Goal: Information Seeking & Learning: Check status

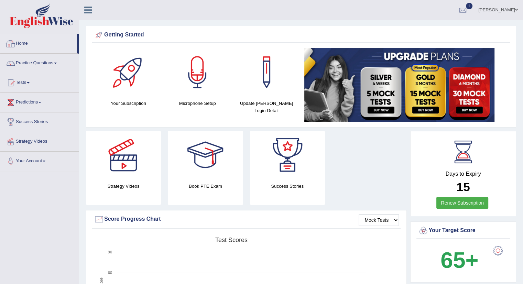
click at [22, 42] on link "Home" at bounding box center [38, 42] width 77 height 17
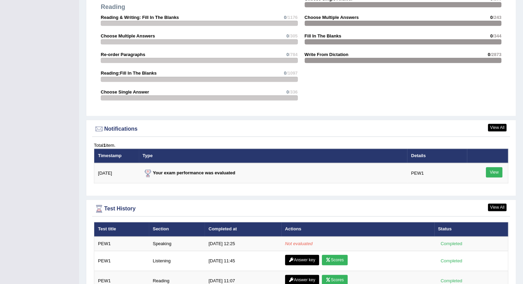
scroll to position [760, 0]
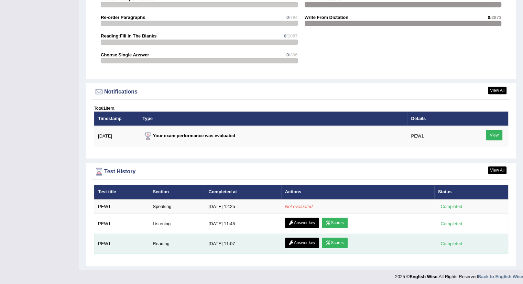
click at [338, 240] on link "Scores" at bounding box center [334, 243] width 25 height 10
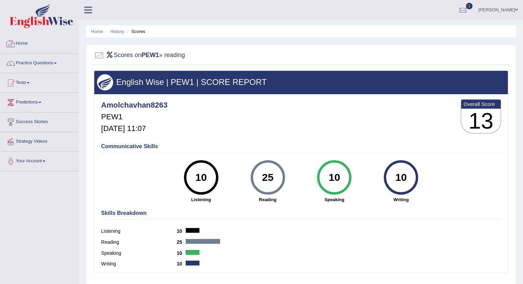
click at [23, 43] on link "Home" at bounding box center [39, 42] width 78 height 17
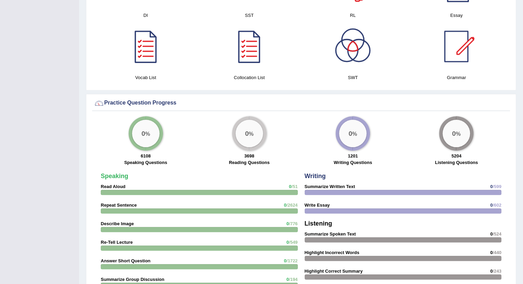
scroll to position [760, 0]
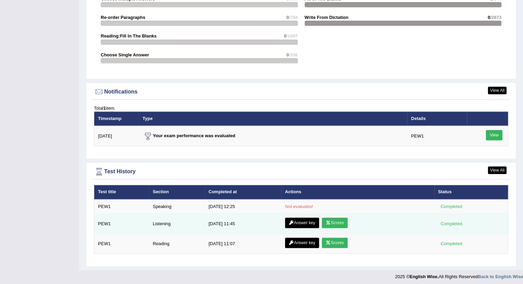
click at [339, 220] on link "Scores" at bounding box center [334, 223] width 25 height 10
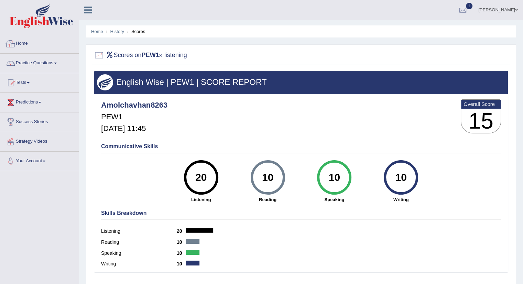
click at [23, 47] on link "Home" at bounding box center [39, 42] width 78 height 17
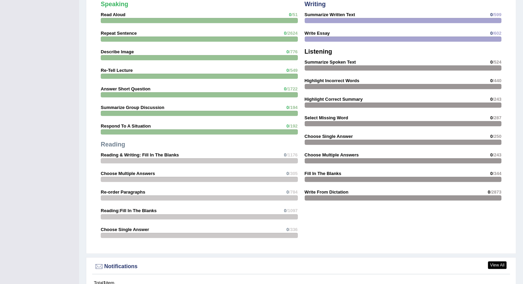
scroll to position [760, 0]
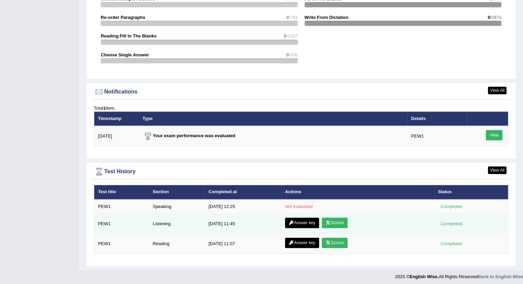
click at [304, 220] on link "Answer key" at bounding box center [302, 223] width 34 height 10
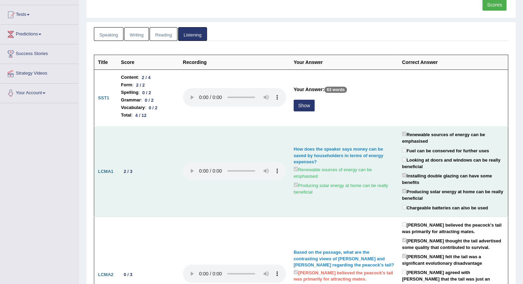
scroll to position [69, 0]
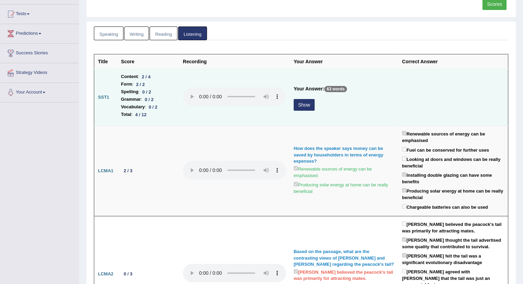
click at [304, 105] on button "Show" at bounding box center [304, 105] width 21 height 12
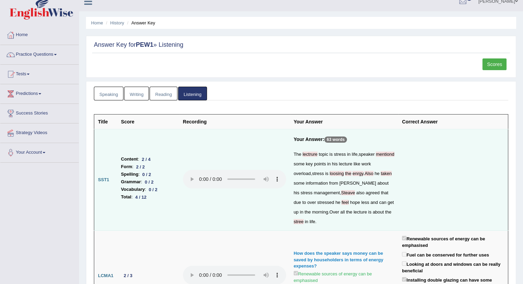
scroll to position [1, 0]
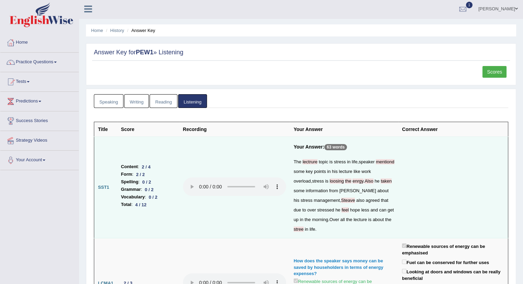
click at [156, 102] on link "Reading" at bounding box center [164, 101] width 28 height 14
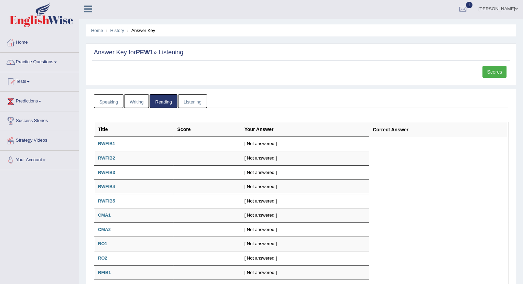
click at [110, 102] on link "Speaking" at bounding box center [109, 101] width 30 height 14
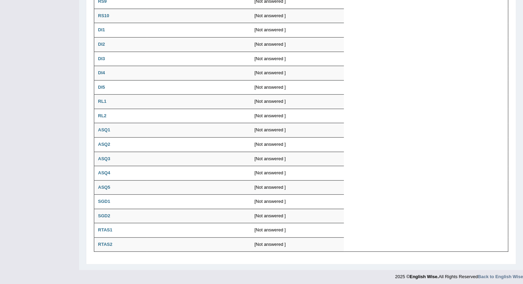
scroll to position [0, 0]
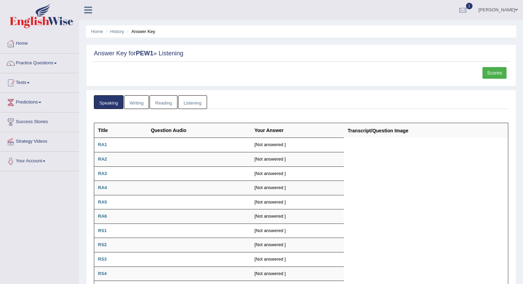
click at [198, 104] on link "Listening" at bounding box center [192, 102] width 29 height 14
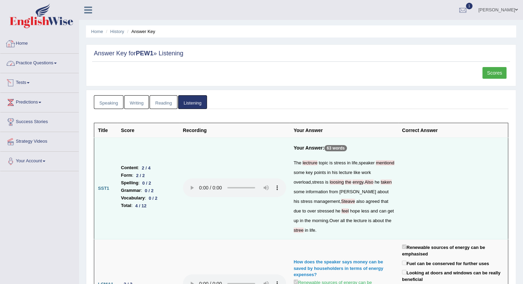
click at [22, 43] on link "Home" at bounding box center [39, 42] width 78 height 17
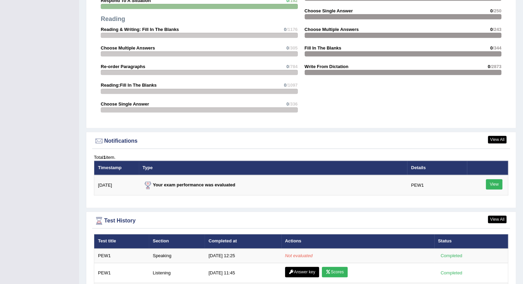
scroll to position [757, 0]
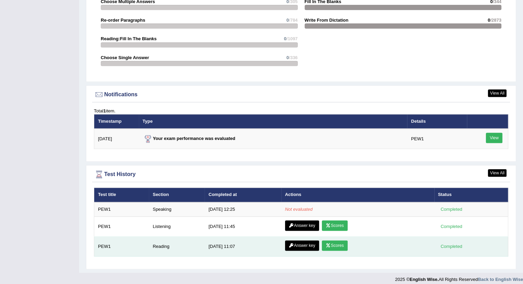
click at [329, 244] on icon at bounding box center [328, 246] width 5 height 4
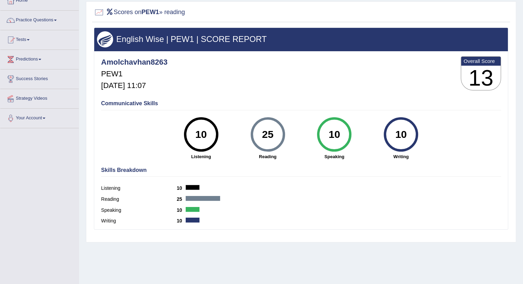
scroll to position [77, 0]
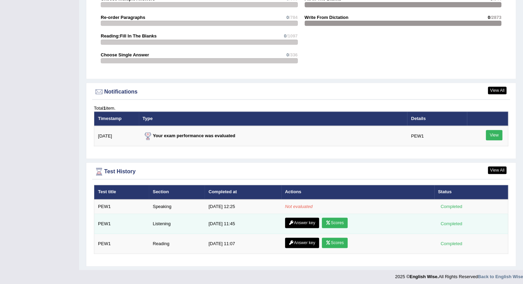
click at [333, 220] on link "Scores" at bounding box center [334, 223] width 25 height 10
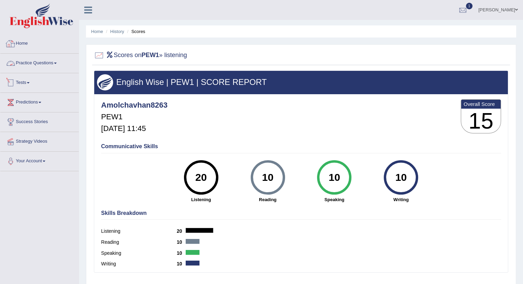
click at [21, 44] on link "Home" at bounding box center [39, 42] width 78 height 17
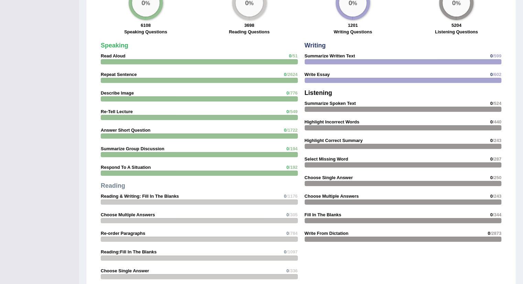
scroll to position [760, 0]
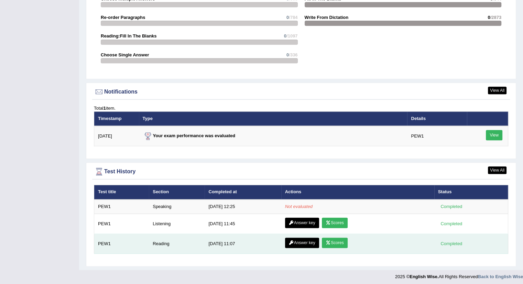
click at [337, 240] on link "Scores" at bounding box center [334, 243] width 25 height 10
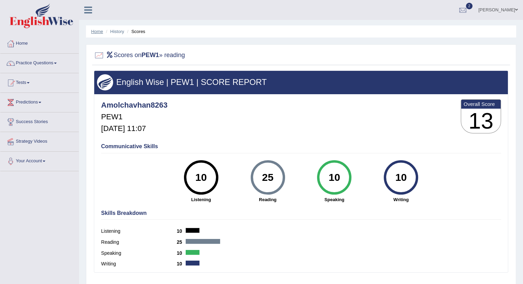
click at [98, 31] on link "Home" at bounding box center [97, 31] width 12 height 5
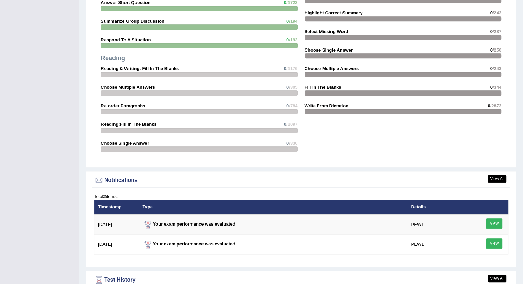
scroll to position [785, 0]
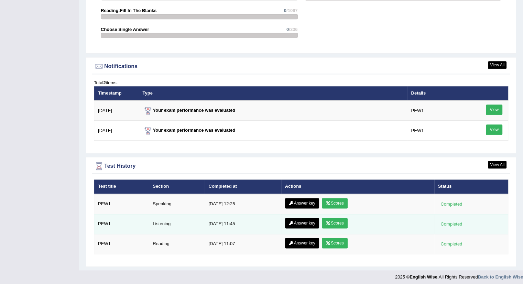
click at [339, 219] on link "Scores" at bounding box center [334, 223] width 25 height 10
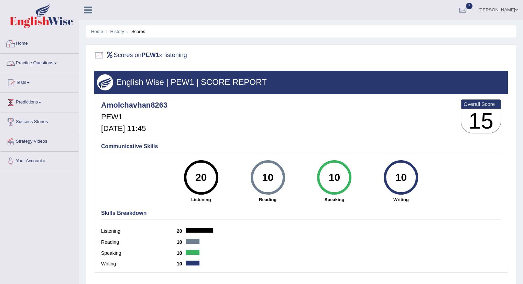
click at [24, 43] on link "Home" at bounding box center [39, 42] width 78 height 17
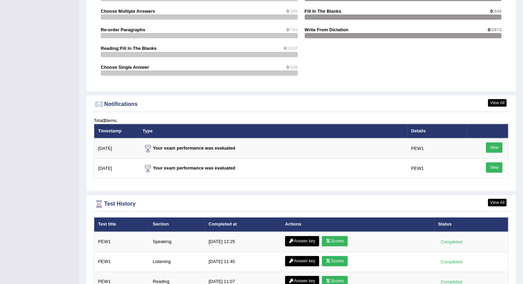
scroll to position [785, 0]
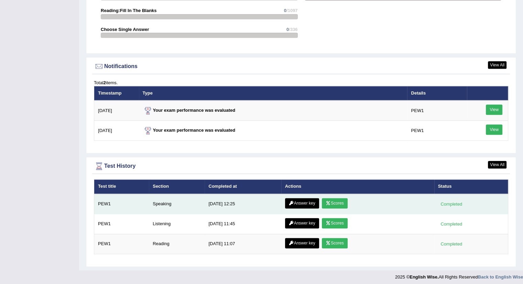
click at [333, 201] on link "Scores" at bounding box center [334, 203] width 25 height 10
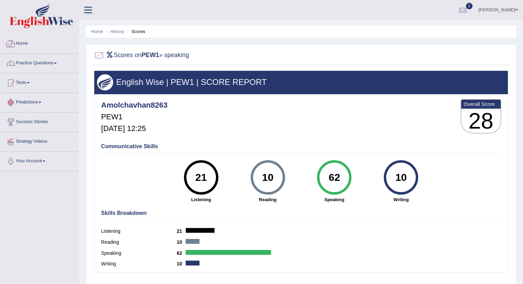
click at [25, 42] on link "Home" at bounding box center [39, 42] width 78 height 17
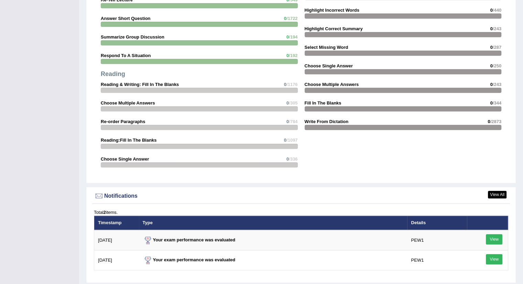
scroll to position [785, 0]
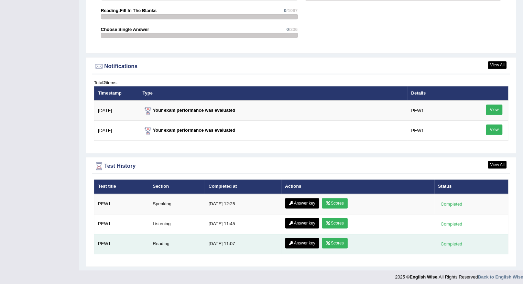
click at [332, 241] on link "Scores" at bounding box center [334, 243] width 25 height 10
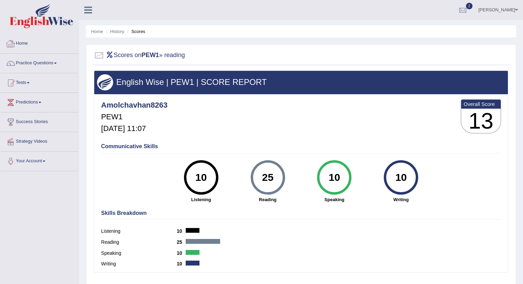
click at [23, 43] on link "Home" at bounding box center [39, 42] width 78 height 17
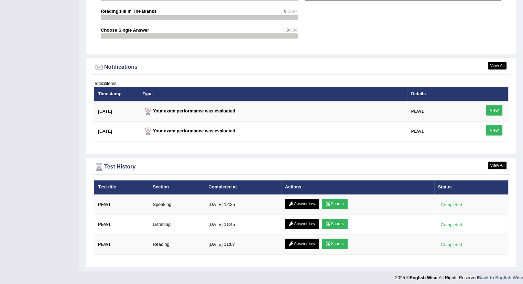
scroll to position [785, 0]
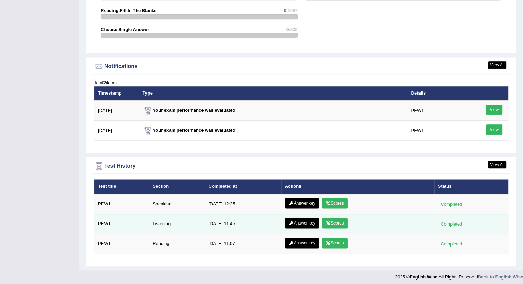
click at [332, 219] on link "Scores" at bounding box center [334, 223] width 25 height 10
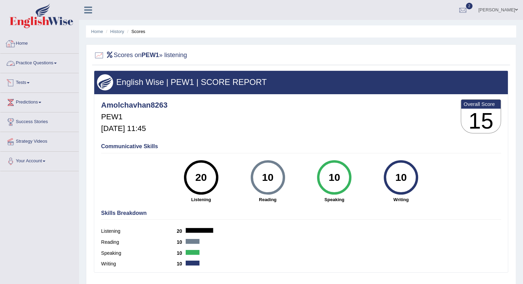
click at [22, 43] on link "Home" at bounding box center [39, 42] width 78 height 17
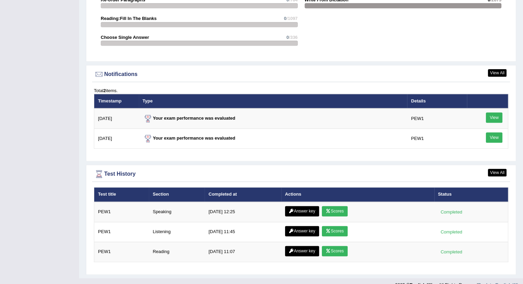
scroll to position [785, 0]
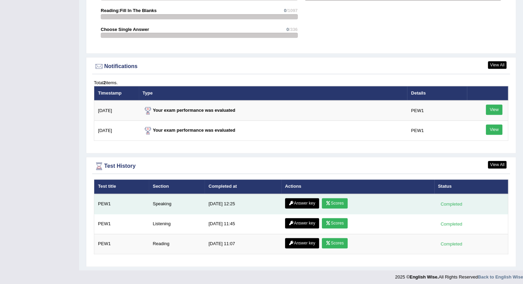
click at [337, 199] on link "Scores" at bounding box center [334, 203] width 25 height 10
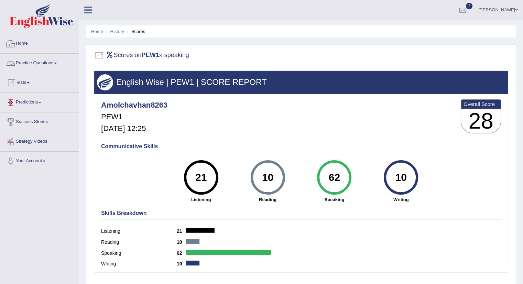
click at [21, 42] on link "Home" at bounding box center [39, 42] width 78 height 17
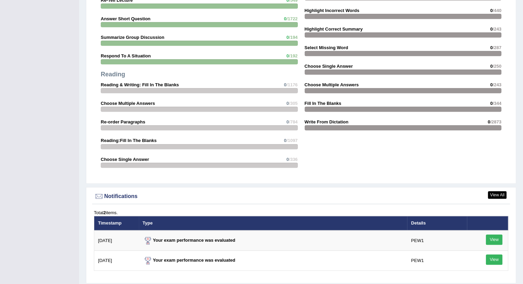
scroll to position [785, 0]
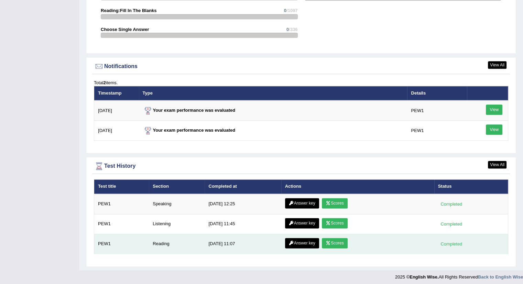
click at [337, 241] on link "Scores" at bounding box center [334, 243] width 25 height 10
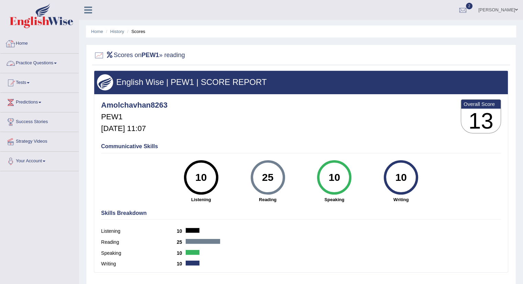
click at [23, 45] on link "Home" at bounding box center [39, 42] width 78 height 17
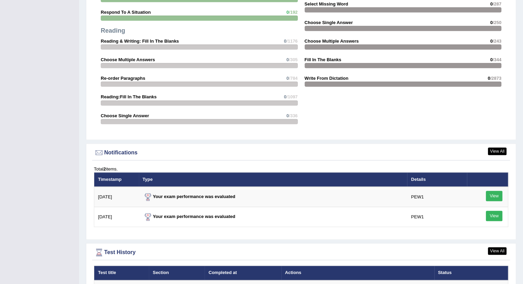
scroll to position [785, 0]
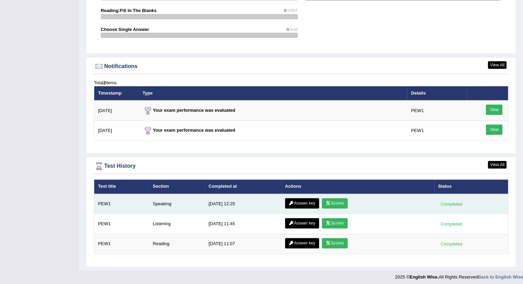
click at [333, 200] on link "Scores" at bounding box center [334, 203] width 25 height 10
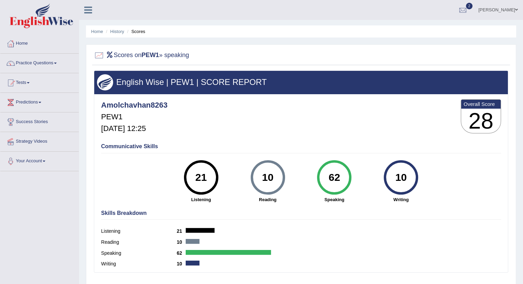
click at [21, 41] on link "Home" at bounding box center [39, 42] width 78 height 17
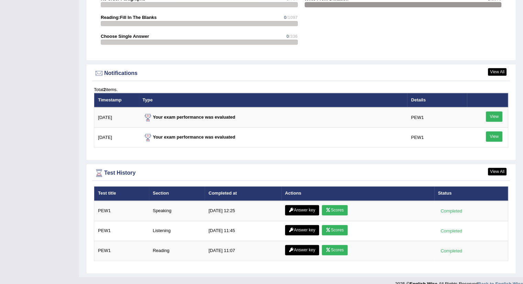
scroll to position [785, 0]
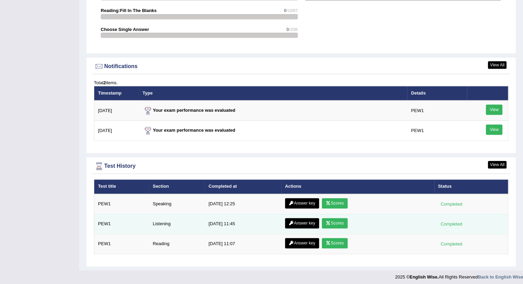
click at [335, 219] on link "Scores" at bounding box center [334, 223] width 25 height 10
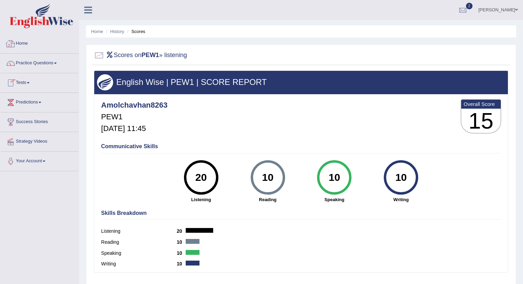
click at [22, 43] on link "Home" at bounding box center [39, 42] width 78 height 17
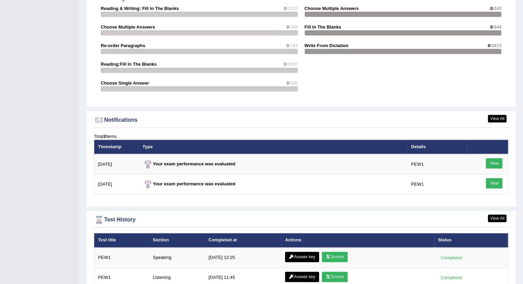
scroll to position [785, 0]
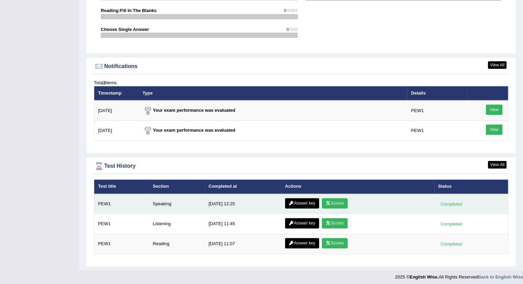
click at [301, 198] on link "Answer key" at bounding box center [302, 203] width 34 height 10
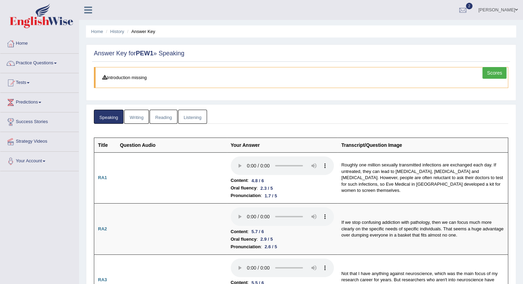
click at [136, 115] on link "Writing" at bounding box center [136, 117] width 25 height 14
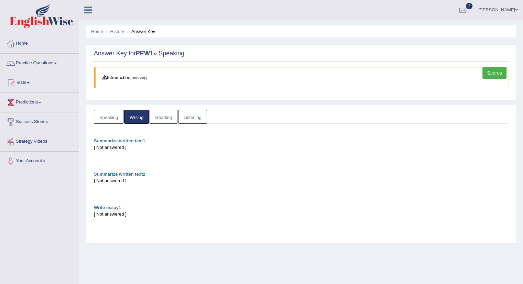
click at [159, 119] on link "Reading" at bounding box center [164, 117] width 28 height 14
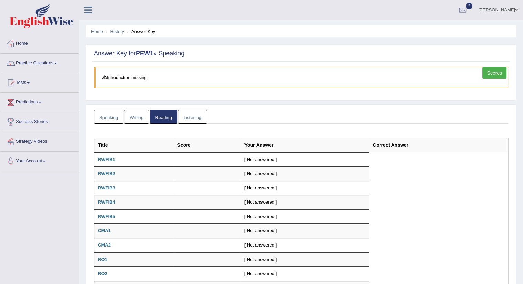
click at [193, 118] on link "Listening" at bounding box center [192, 117] width 29 height 14
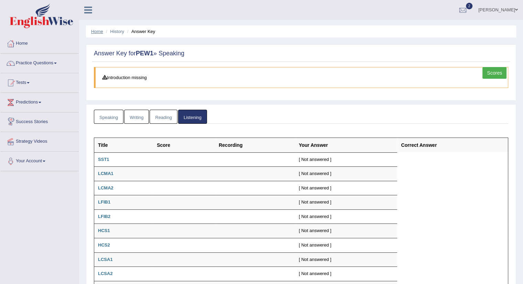
click at [96, 31] on link "Home" at bounding box center [97, 31] width 12 height 5
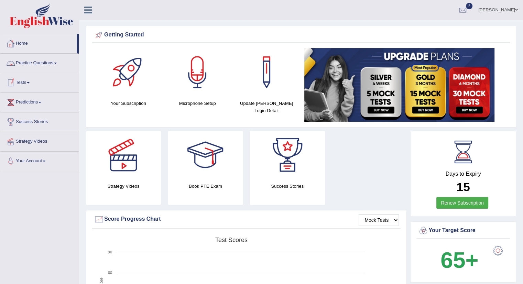
click at [30, 82] on span at bounding box center [28, 82] width 3 height 1
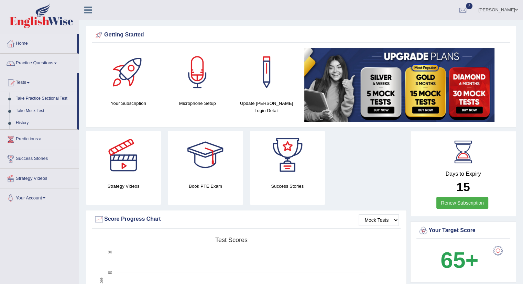
click at [36, 98] on link "Take Practice Sectional Test" at bounding box center [45, 99] width 64 height 12
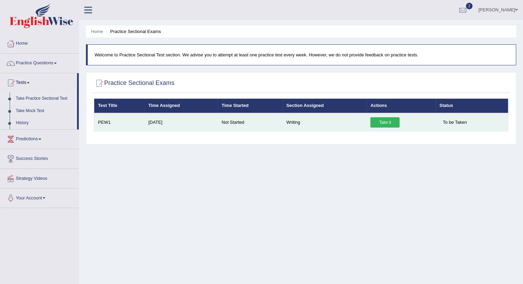
click at [387, 122] on link "Take it" at bounding box center [385, 122] width 29 height 10
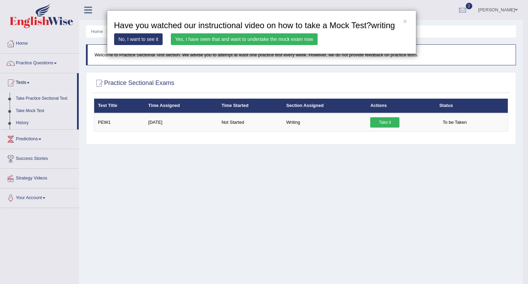
click at [236, 39] on link "Yes, I have seen that and want to undertake the mock exam now" at bounding box center [244, 39] width 147 height 12
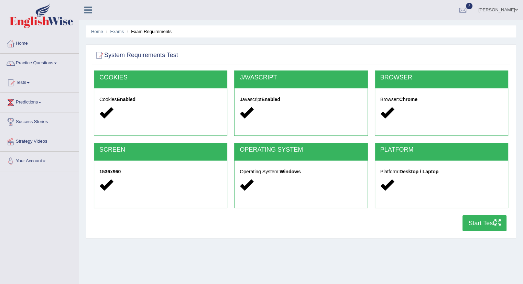
click at [481, 221] on button "Start Test" at bounding box center [485, 223] width 44 height 16
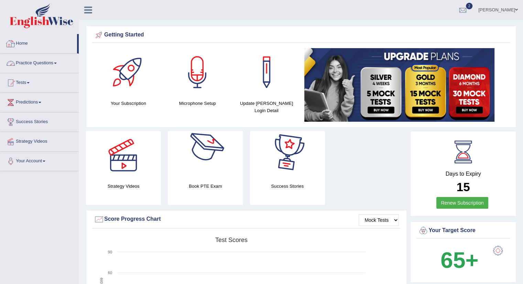
click at [19, 44] on link "Home" at bounding box center [38, 42] width 77 height 17
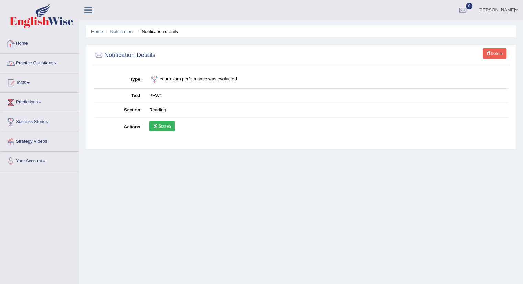
click at [25, 42] on link "Home" at bounding box center [39, 42] width 78 height 17
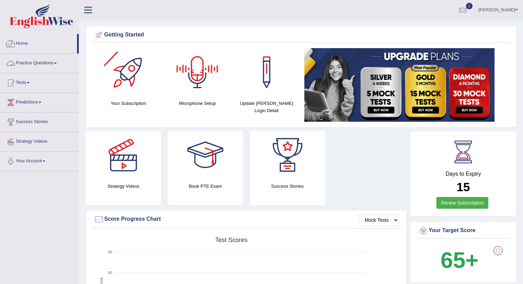
click at [26, 44] on link "Home" at bounding box center [38, 42] width 77 height 17
click at [29, 44] on link "Home" at bounding box center [38, 42] width 77 height 17
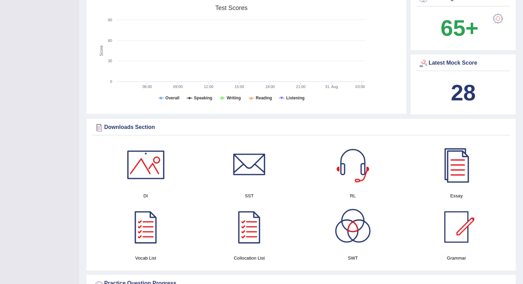
scroll to position [344, 0]
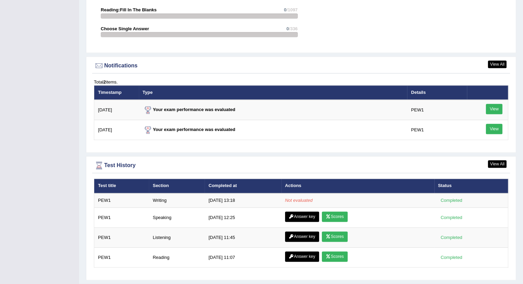
scroll to position [800, 0]
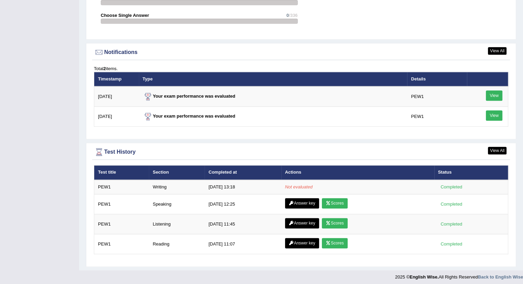
scroll to position [800, 0]
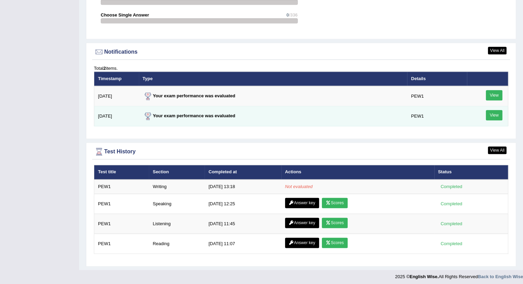
click at [492, 115] on link "View" at bounding box center [494, 115] width 17 height 10
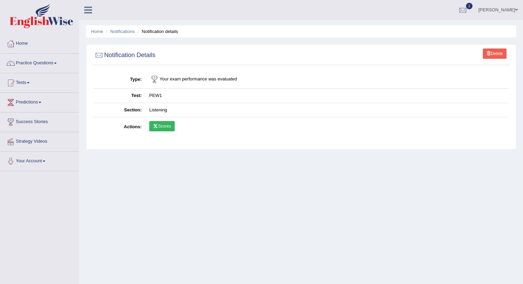
click at [161, 127] on link "Scores" at bounding box center [161, 126] width 25 height 10
click at [27, 44] on link "Home" at bounding box center [39, 42] width 78 height 17
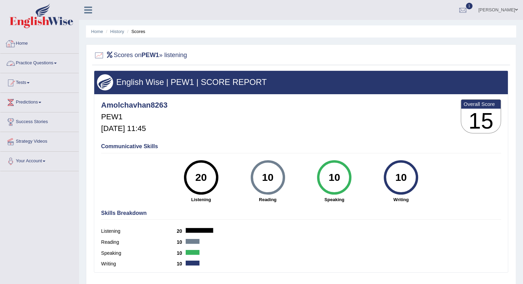
click at [23, 42] on link "Home" at bounding box center [39, 42] width 78 height 17
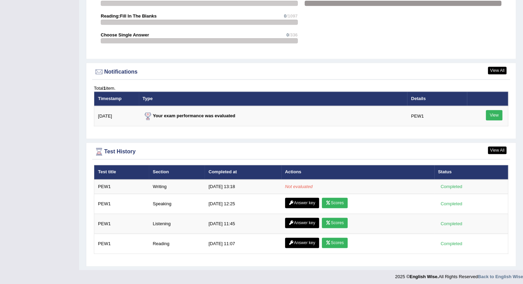
scroll to position [745, 0]
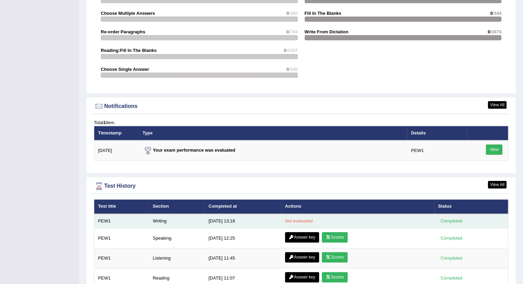
click at [296, 218] on em "Not evaluated" at bounding box center [299, 220] width 28 height 5
click at [450, 219] on div "Completed" at bounding box center [451, 220] width 27 height 7
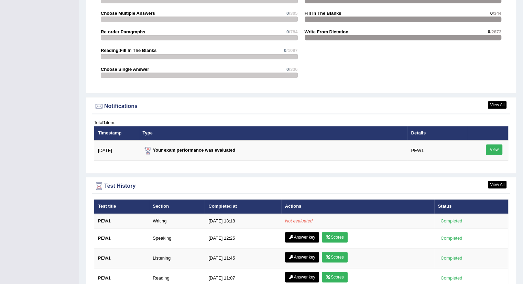
scroll to position [780, 0]
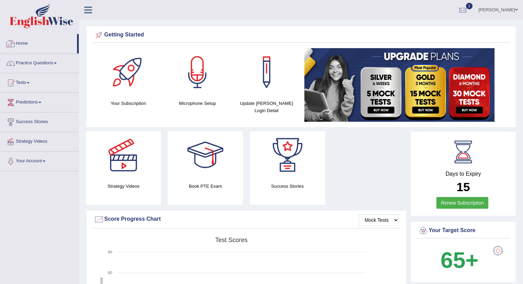
click at [23, 43] on link "Home" at bounding box center [38, 42] width 77 height 17
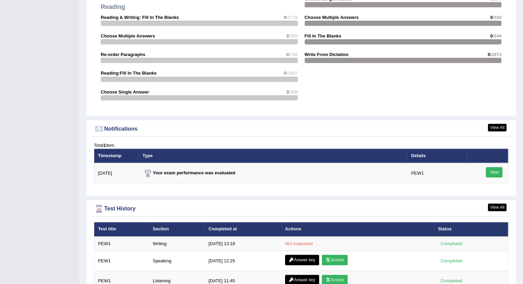
scroll to position [780, 0]
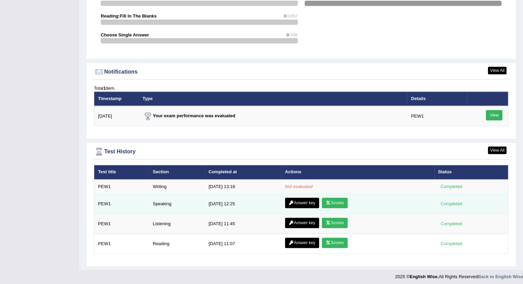
click at [330, 201] on link "Scores" at bounding box center [334, 203] width 25 height 10
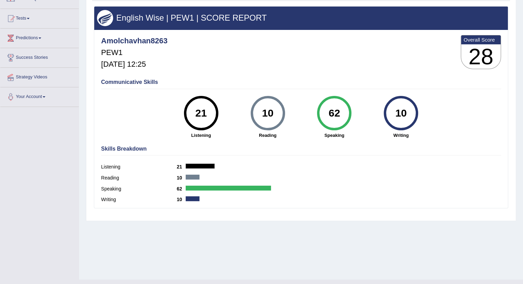
scroll to position [69, 0]
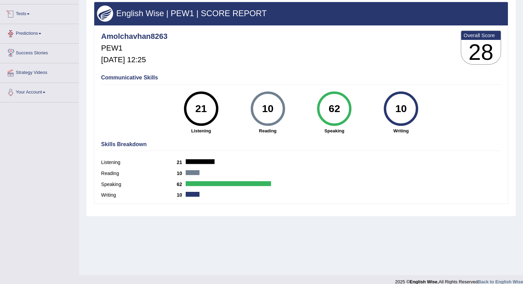
click at [22, 13] on link "Tests" at bounding box center [39, 12] width 78 height 17
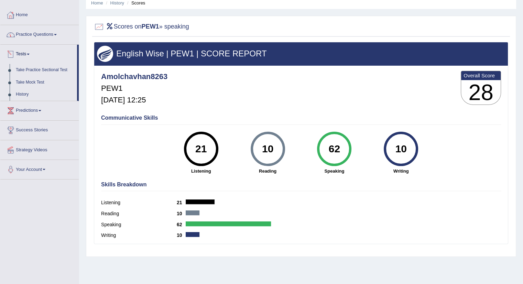
scroll to position [0, 0]
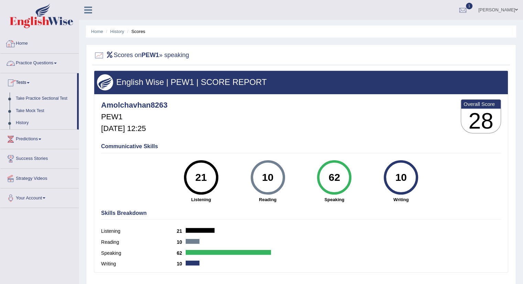
click at [20, 41] on link "Home" at bounding box center [39, 42] width 78 height 17
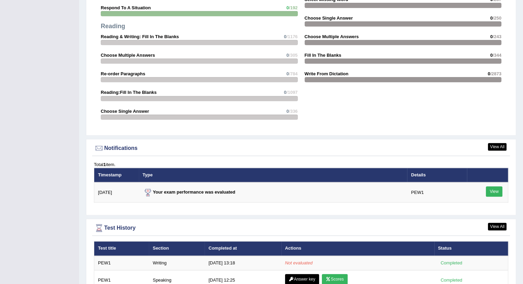
scroll to position [780, 0]
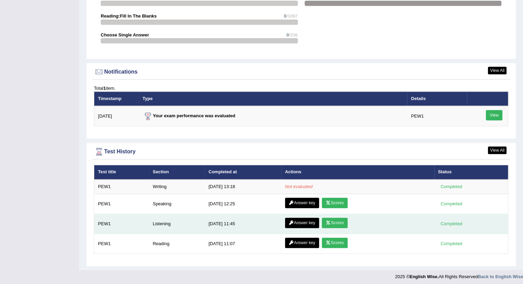
click at [338, 220] on link "Scores" at bounding box center [334, 223] width 25 height 10
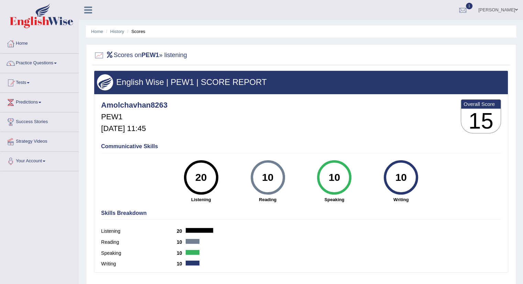
click at [22, 44] on link "Home" at bounding box center [39, 42] width 78 height 17
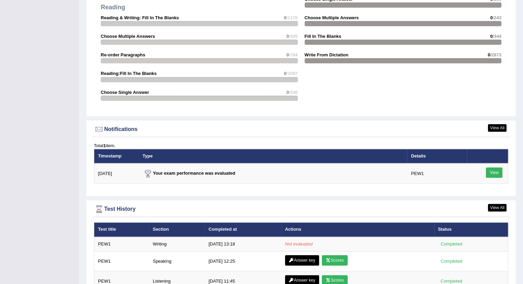
scroll to position [780, 0]
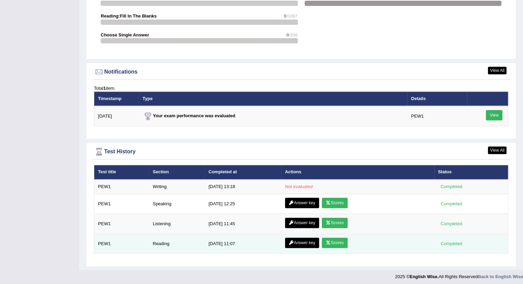
click at [336, 240] on link "Scores" at bounding box center [334, 243] width 25 height 10
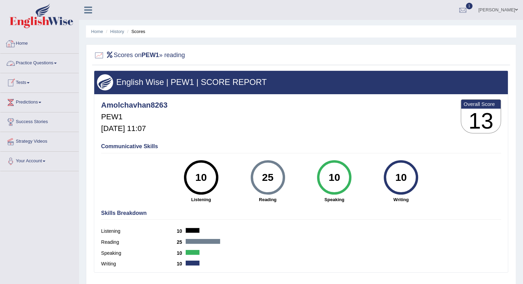
click at [25, 44] on link "Home" at bounding box center [39, 42] width 78 height 17
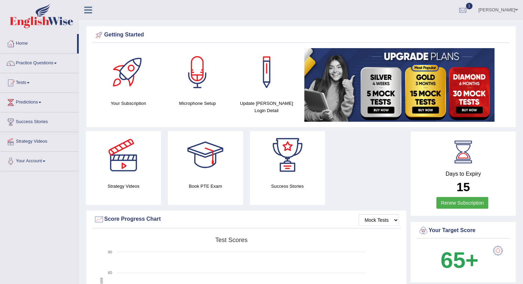
click at [512, 10] on link "Amol" at bounding box center [498, 9] width 50 height 18
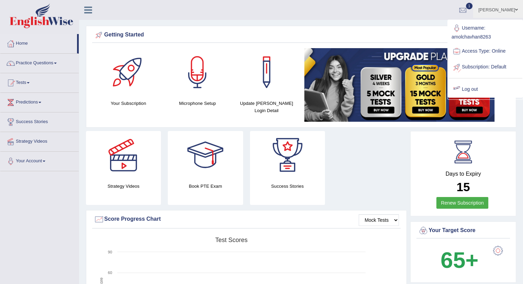
click at [470, 85] on link "Log out" at bounding box center [485, 90] width 74 height 16
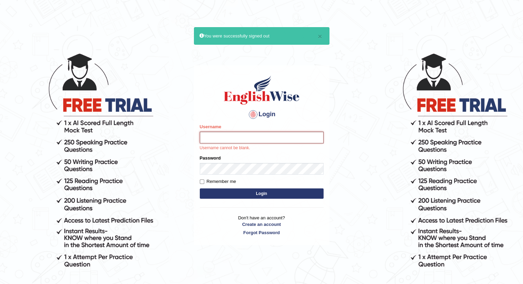
click at [229, 134] on input "Username" at bounding box center [262, 138] width 124 height 12
type input "amolchavhan8263"
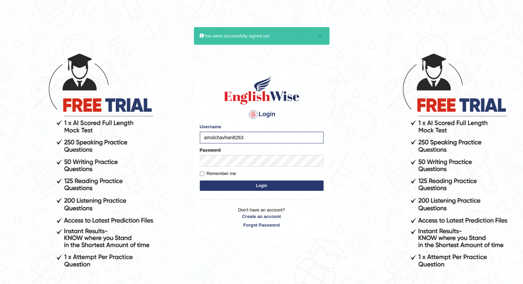
click at [256, 185] on button "Login" at bounding box center [262, 186] width 124 height 10
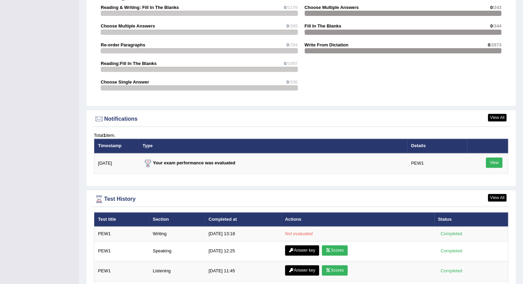
scroll to position [824, 0]
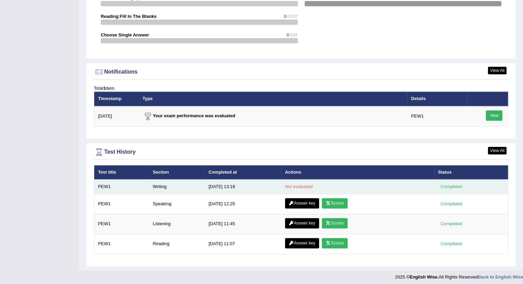
click at [301, 184] on em "Not evaluated" at bounding box center [299, 186] width 28 height 5
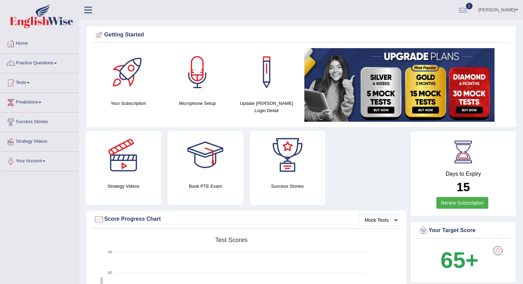
scroll to position [780, 0]
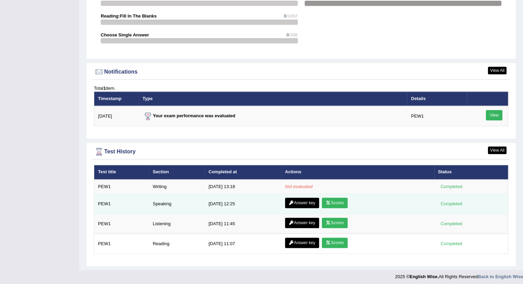
click at [334, 200] on link "Scores" at bounding box center [334, 203] width 25 height 10
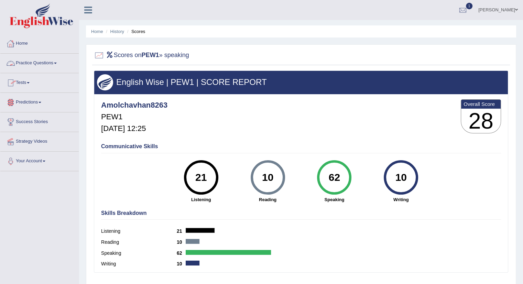
click at [24, 43] on link "Home" at bounding box center [39, 42] width 78 height 17
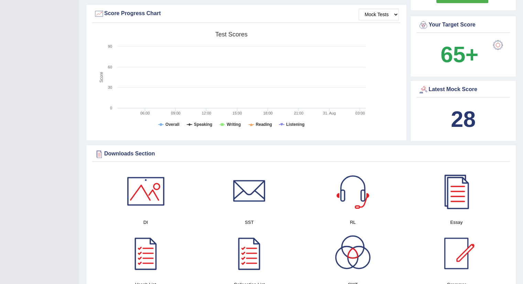
scroll to position [206, 0]
click at [398, 13] on select "Mock Tests" at bounding box center [379, 14] width 40 height 12
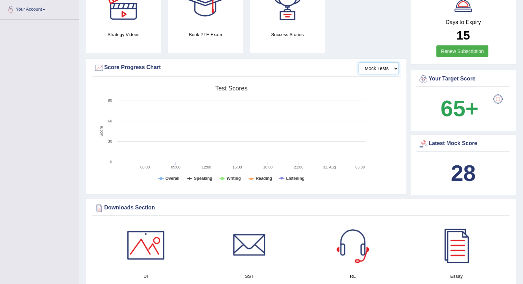
scroll to position [0, 0]
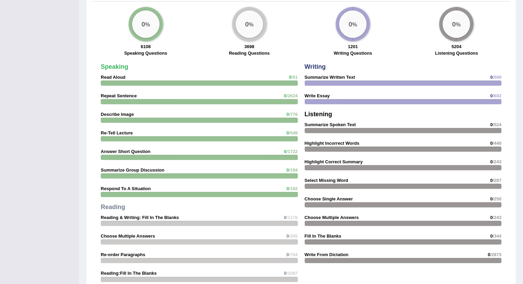
scroll to position [780, 0]
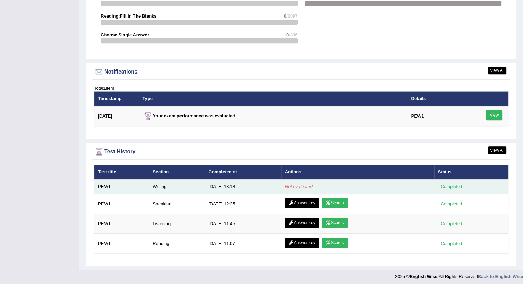
click at [300, 185] on em "Not evaluated" at bounding box center [299, 186] width 28 height 5
click at [301, 184] on em "Not evaluated" at bounding box center [299, 186] width 28 height 5
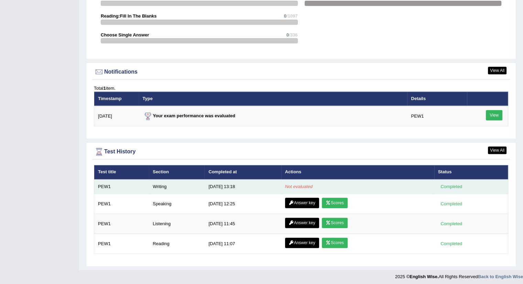
click at [301, 184] on em "Not evaluated" at bounding box center [299, 186] width 28 height 5
click at [302, 184] on em "Not evaluated" at bounding box center [299, 186] width 28 height 5
click at [303, 184] on em "Not evaluated" at bounding box center [299, 186] width 28 height 5
click at [304, 184] on em "Not evaluated" at bounding box center [299, 186] width 28 height 5
click at [304, 180] on td "Not evaluated" at bounding box center [357, 187] width 153 height 14
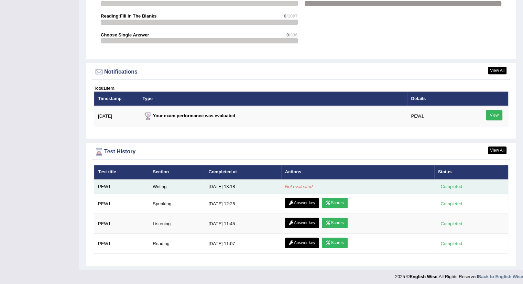
click at [304, 180] on td "Not evaluated" at bounding box center [357, 187] width 153 height 14
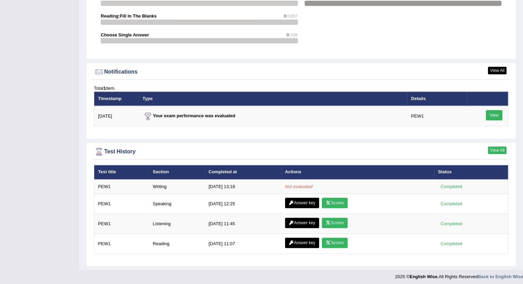
click at [499, 148] on link "View All" at bounding box center [497, 151] width 19 height 8
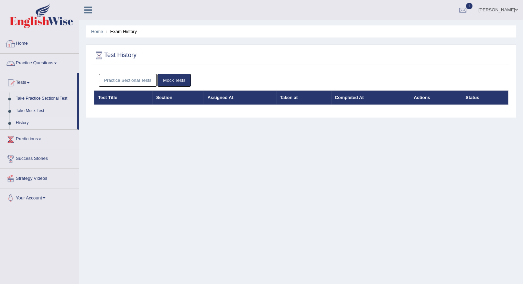
click at [24, 41] on link "Home" at bounding box center [39, 42] width 78 height 17
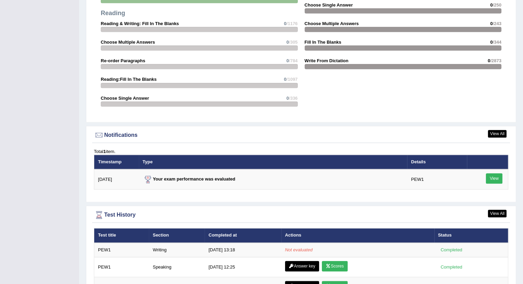
scroll to position [780, 0]
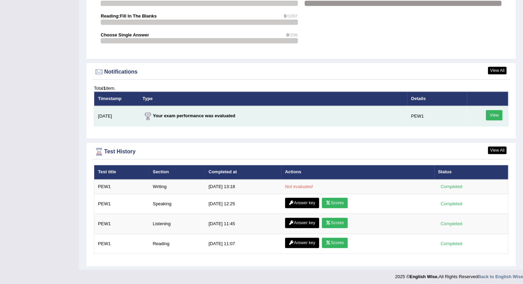
click at [494, 115] on link "View" at bounding box center [494, 115] width 17 height 10
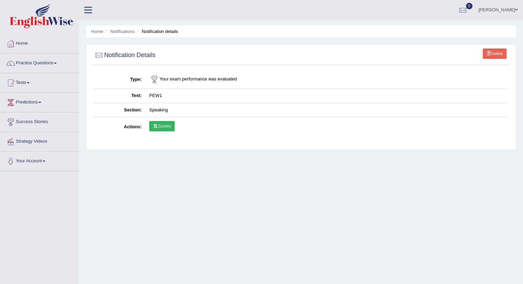
click at [161, 126] on link "Scores" at bounding box center [161, 126] width 25 height 10
click at [24, 44] on link "Home" at bounding box center [39, 42] width 78 height 17
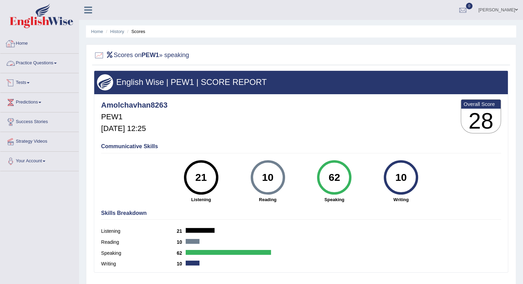
click at [20, 43] on link "Home" at bounding box center [39, 42] width 78 height 17
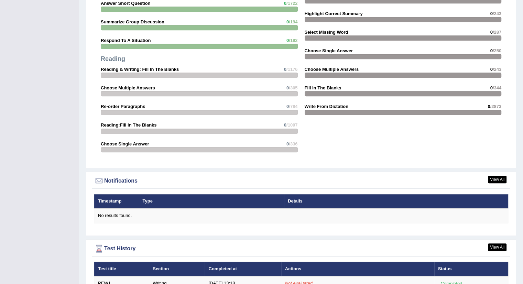
scroll to position [768, 0]
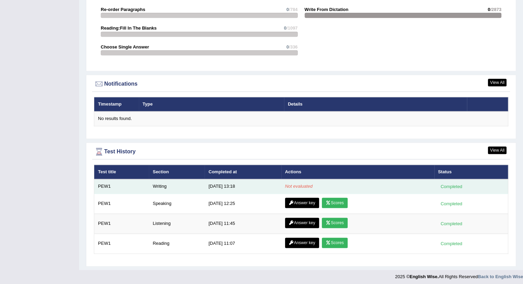
click at [301, 184] on em "Not evaluated" at bounding box center [299, 186] width 28 height 5
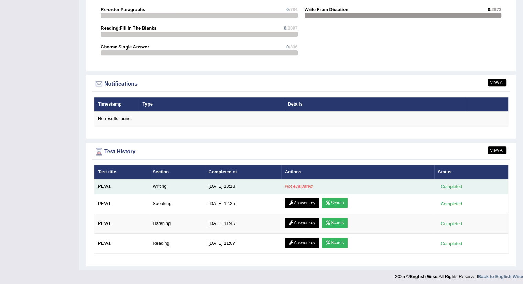
click at [301, 184] on em "Not evaluated" at bounding box center [299, 186] width 28 height 5
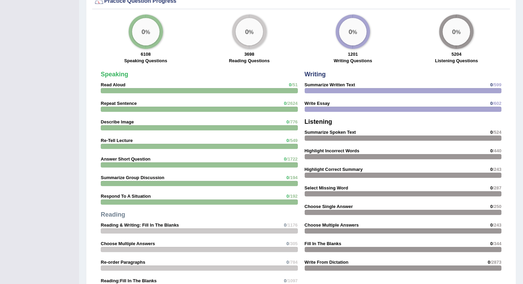
scroll to position [527, 0]
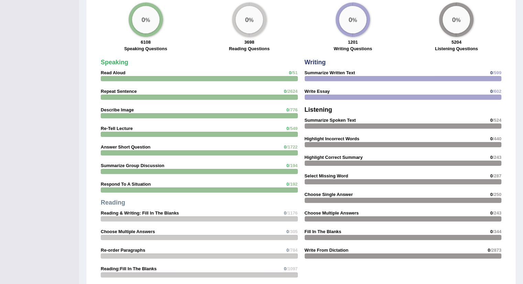
click at [353, 42] on strong "1201" at bounding box center [353, 42] width 10 height 5
click at [351, 49] on label "Writing Questions" at bounding box center [353, 48] width 39 height 7
click at [327, 76] on div at bounding box center [403, 78] width 197 height 5
click at [494, 71] on span "/599" at bounding box center [497, 72] width 9 height 5
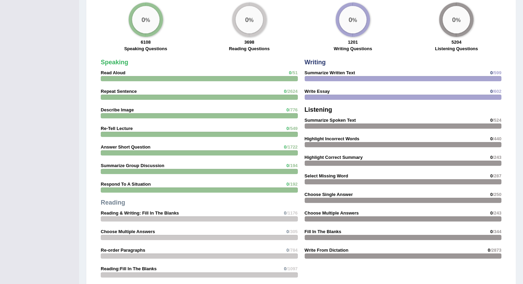
click at [494, 72] on span "/599" at bounding box center [497, 72] width 9 height 5
click at [319, 93] on div "Writing Summarize Written Text 0 /599 Write Essay 0 /602 Listening Summarize Sp…" at bounding box center [403, 161] width 204 height 210
click at [318, 95] on div at bounding box center [403, 97] width 197 height 5
click at [319, 95] on div at bounding box center [403, 97] width 197 height 5
click at [118, 72] on strong "Read Aloud" at bounding box center [113, 72] width 25 height 5
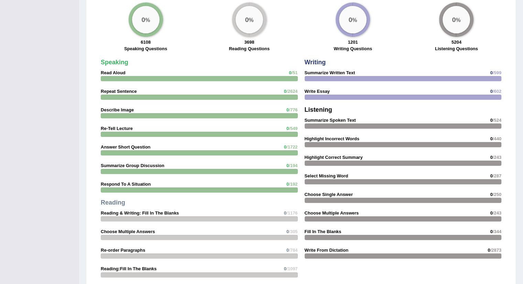
click at [118, 72] on strong "Read Aloud" at bounding box center [113, 72] width 25 height 5
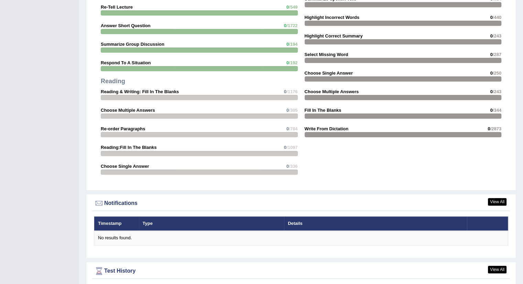
scroll to position [630, 0]
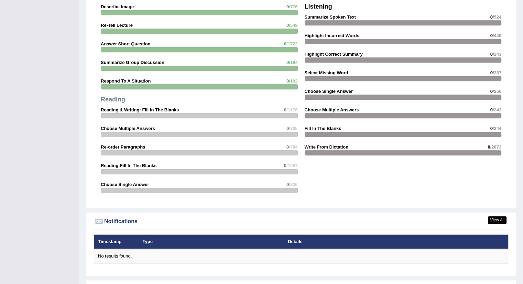
click at [120, 103] on div "Speaking Read Aloud 0 /51 Repeat Sentence 0 /2624 Describe Image 0 /776 Re-Tell…" at bounding box center [199, 76] width 204 height 247
drag, startPoint x: 119, startPoint y: 103, endPoint x: 232, endPoint y: 109, distance: 112.7
click at [120, 104] on div "Speaking Read Aloud 0 /51 Repeat Sentence 0 /2624 Describe Image 0 /776 Re-Tell…" at bounding box center [199, 76] width 204 height 247
drag, startPoint x: 295, startPoint y: 101, endPoint x: 293, endPoint y: 104, distance: 3.5
click at [295, 102] on div "Speaking Read Aloud 0 /51 Repeat Sentence 0 /2624 Describe Image 0 /776 Re-Tell…" at bounding box center [199, 76] width 204 height 247
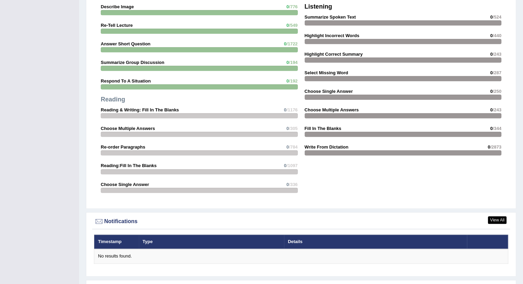
click at [291, 107] on strong "0 /1176" at bounding box center [291, 110] width 14 height 7
click at [290, 108] on span "/1176" at bounding box center [292, 109] width 11 height 5
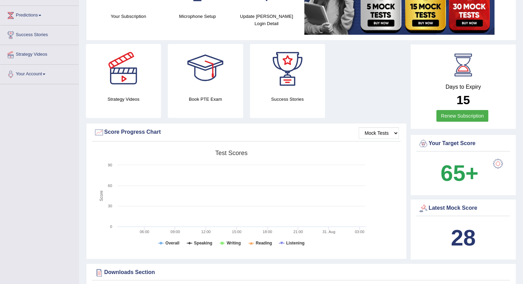
scroll to position [206, 0]
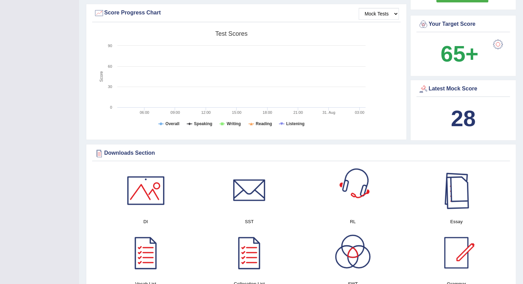
click at [466, 120] on b "28" at bounding box center [463, 118] width 25 height 25
click at [230, 123] on tspan "Writing" at bounding box center [234, 123] width 14 height 5
click at [204, 124] on tspan "Speaking" at bounding box center [203, 123] width 18 height 5
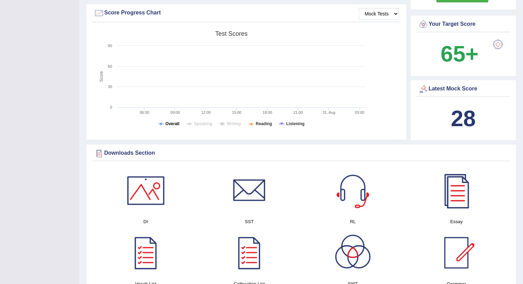
click at [175, 125] on tspan "Overall" at bounding box center [172, 123] width 14 height 5
click at [261, 124] on tspan "Reading" at bounding box center [264, 123] width 16 height 5
click at [295, 124] on tspan "Listening" at bounding box center [295, 123] width 18 height 5
click at [173, 123] on tspan "Overall" at bounding box center [172, 123] width 14 height 5
click at [204, 125] on tspan "Speaking" at bounding box center [203, 123] width 18 height 5
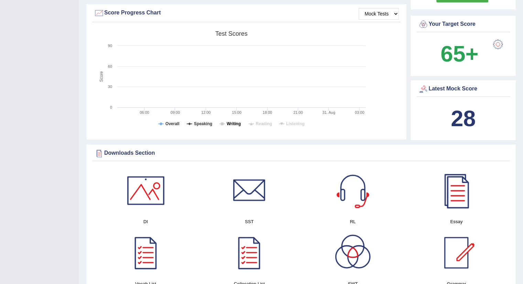
click at [228, 122] on tspan "Writing" at bounding box center [234, 123] width 14 height 5
drag, startPoint x: 259, startPoint y: 121, endPoint x: 297, endPoint y: 124, distance: 37.9
click at [260, 121] on tspan "Reading" at bounding box center [264, 123] width 16 height 5
click at [296, 124] on tspan "Listening" at bounding box center [295, 123] width 18 height 5
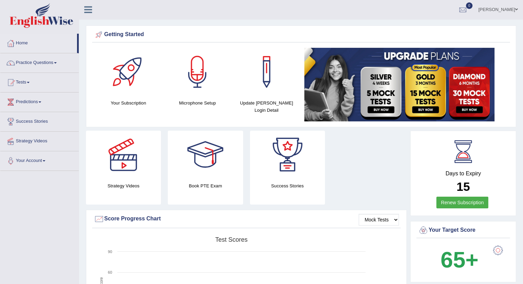
scroll to position [0, 0]
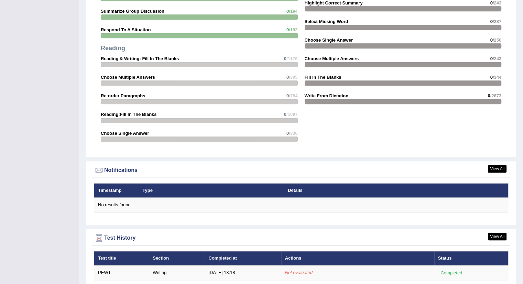
scroll to position [768, 0]
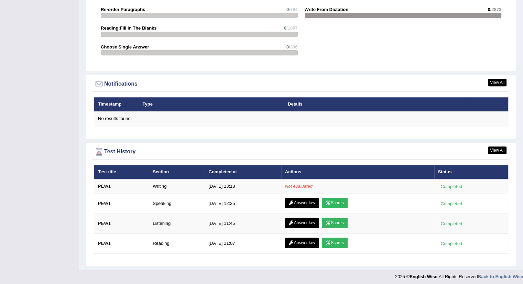
scroll to position [768, 0]
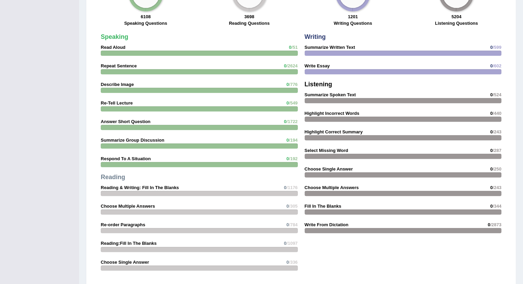
scroll to position [527, 0]
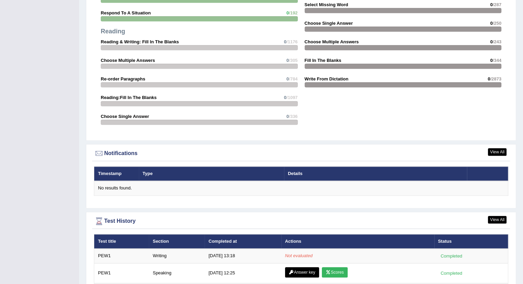
scroll to position [768, 0]
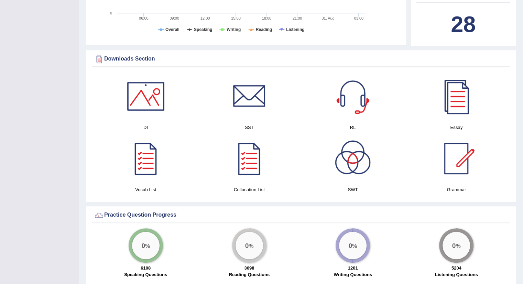
scroll to position [286, 0]
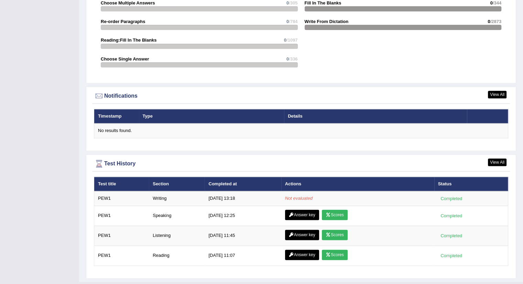
scroll to position [768, 0]
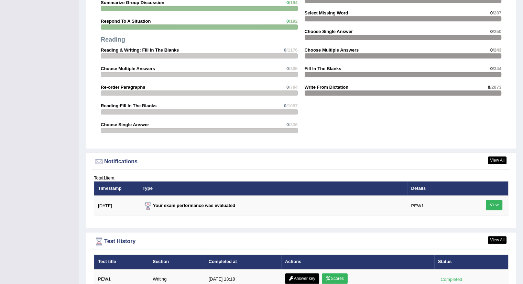
scroll to position [757, 0]
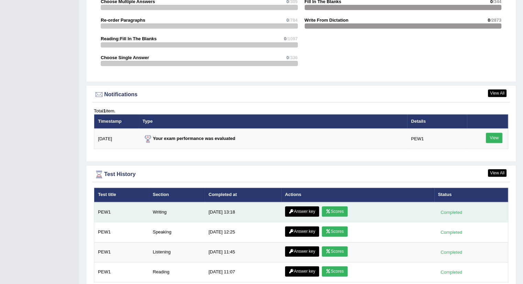
click at [334, 211] on link "Scores" at bounding box center [334, 211] width 25 height 10
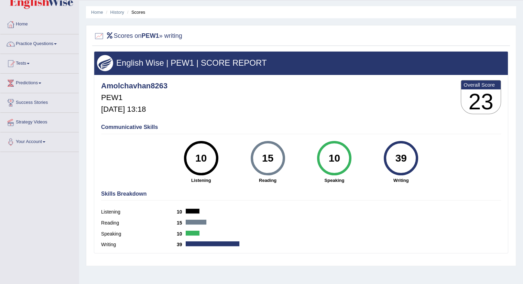
scroll to position [69, 0]
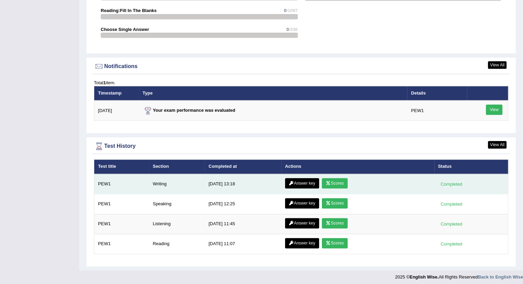
click at [300, 179] on link "Answer key" at bounding box center [302, 183] width 34 height 10
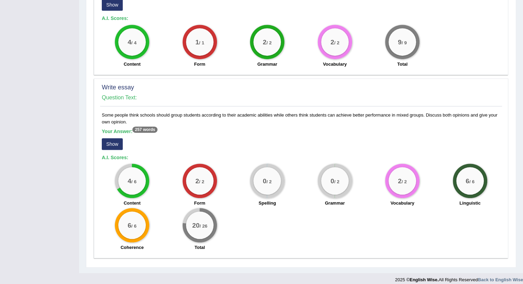
scroll to position [393, 0]
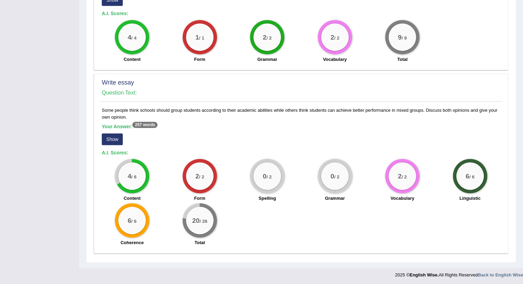
click at [113, 139] on button "Show" at bounding box center [112, 139] width 21 height 12
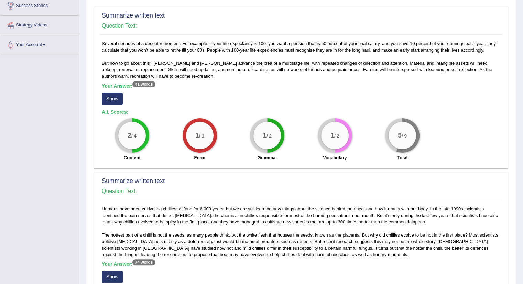
scroll to position [0, 0]
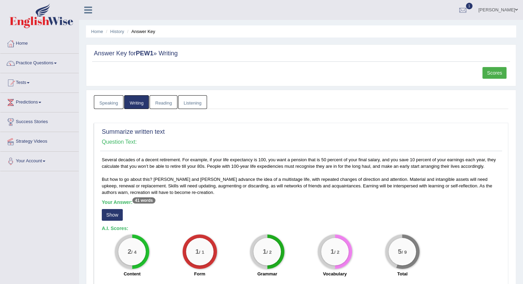
click at [493, 70] on link "Scores" at bounding box center [495, 73] width 24 height 12
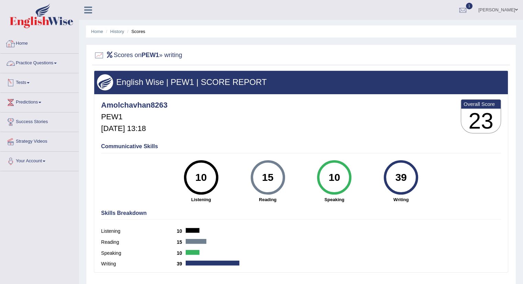
click at [22, 43] on link "Home" at bounding box center [39, 42] width 78 height 17
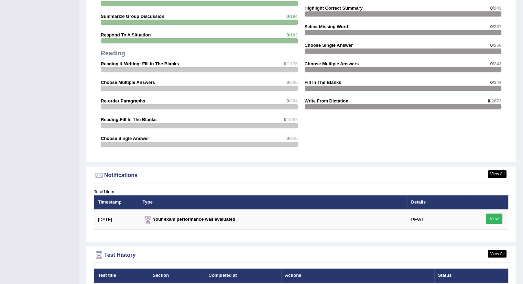
scroll to position [785, 0]
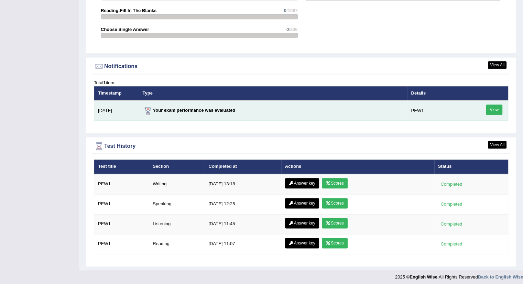
click at [492, 108] on link "View" at bounding box center [494, 110] width 17 height 10
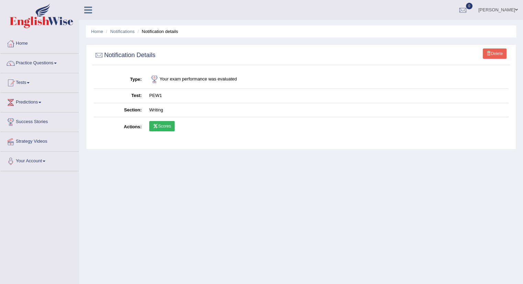
click at [162, 128] on link "Scores" at bounding box center [161, 126] width 25 height 10
click at [25, 43] on link "Home" at bounding box center [39, 42] width 78 height 17
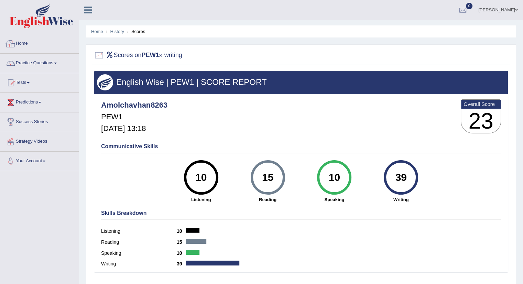
click at [25, 42] on link "Home" at bounding box center [39, 42] width 78 height 17
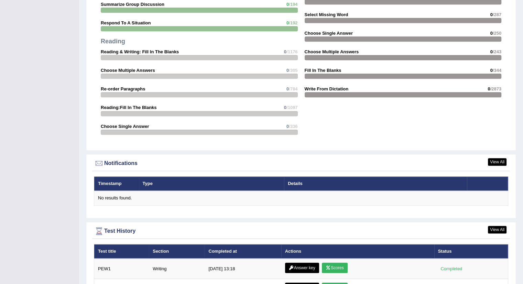
scroll to position [773, 0]
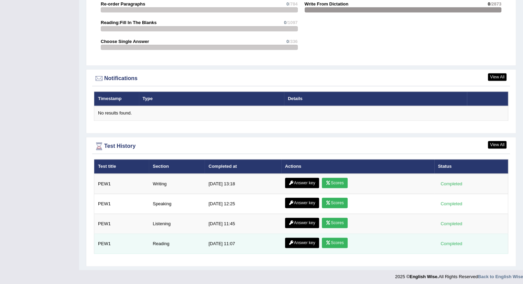
click at [336, 238] on link "Scores" at bounding box center [334, 243] width 25 height 10
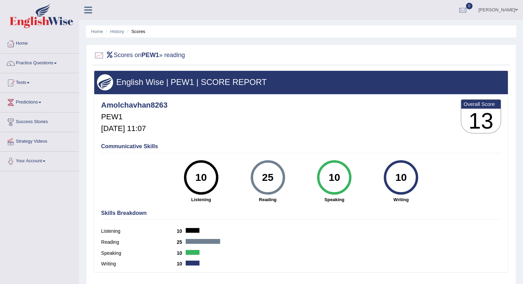
click at [26, 44] on link "Home" at bounding box center [39, 42] width 78 height 17
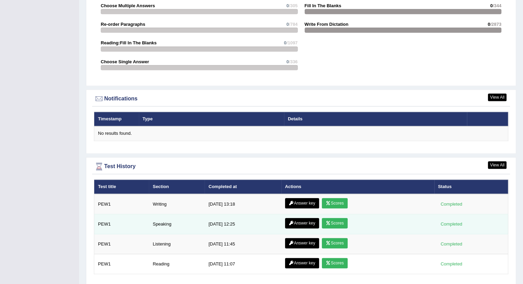
scroll to position [773, 0]
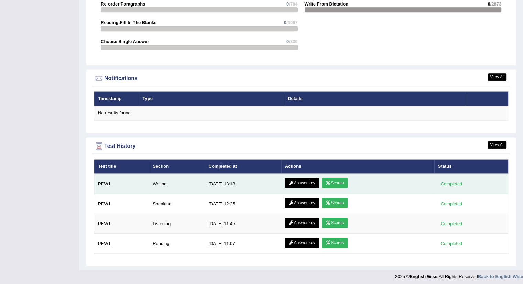
click at [339, 179] on link "Scores" at bounding box center [334, 183] width 25 height 10
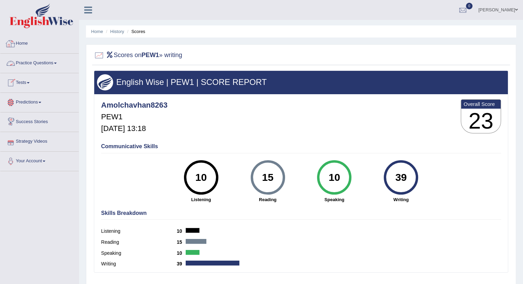
click at [23, 43] on link "Home" at bounding box center [39, 42] width 78 height 17
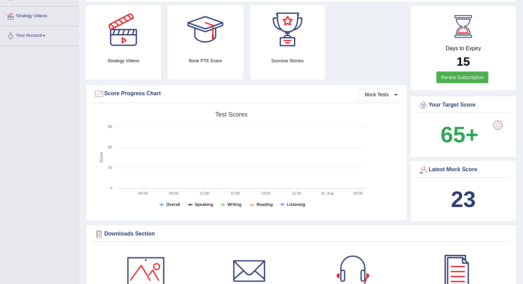
scroll to position [206, 0]
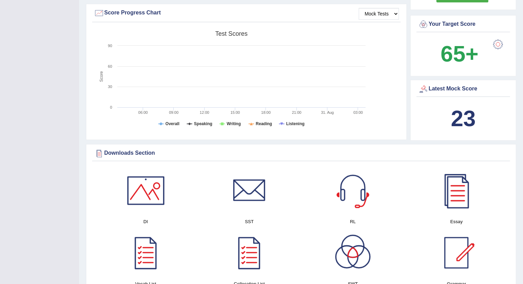
click at [464, 116] on b "23" at bounding box center [463, 118] width 25 height 25
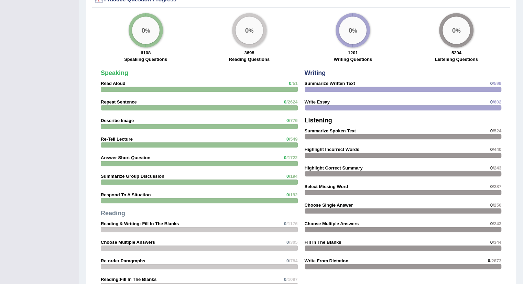
scroll to position [773, 0]
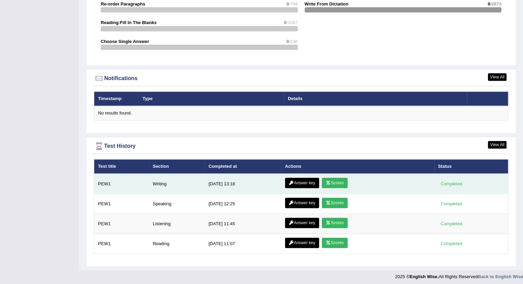
click at [333, 181] on link "Scores" at bounding box center [334, 183] width 25 height 10
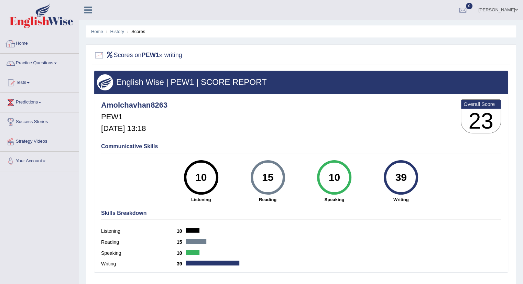
click at [21, 42] on link "Home" at bounding box center [39, 42] width 78 height 17
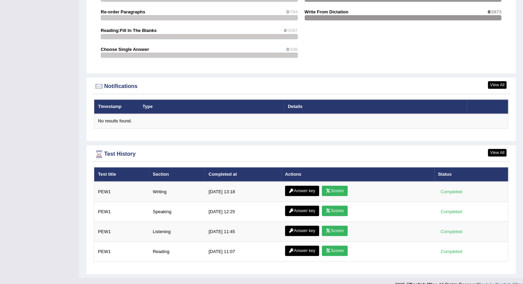
scroll to position [773, 0]
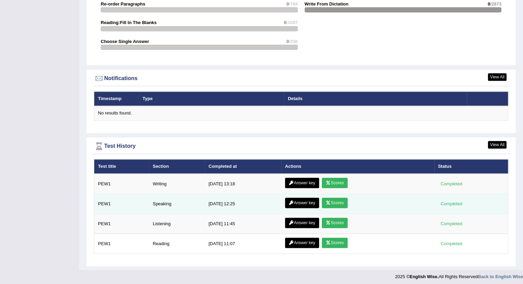
click at [334, 201] on link "Scores" at bounding box center [334, 203] width 25 height 10
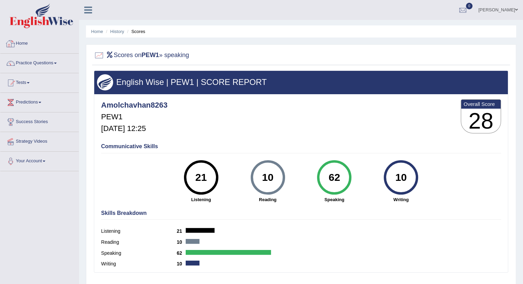
click at [21, 42] on link "Home" at bounding box center [39, 42] width 78 height 17
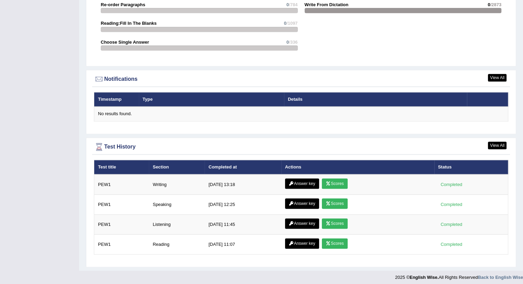
scroll to position [773, 0]
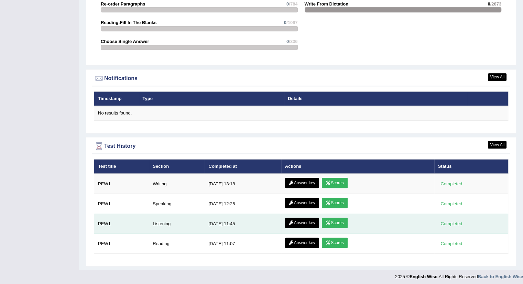
click at [334, 220] on link "Scores" at bounding box center [334, 223] width 25 height 10
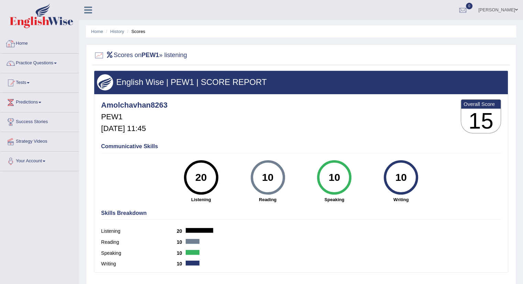
click at [23, 42] on link "Home" at bounding box center [39, 42] width 78 height 17
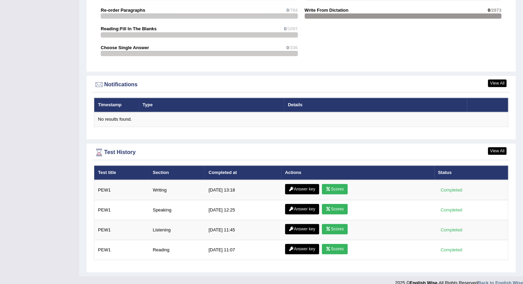
scroll to position [773, 0]
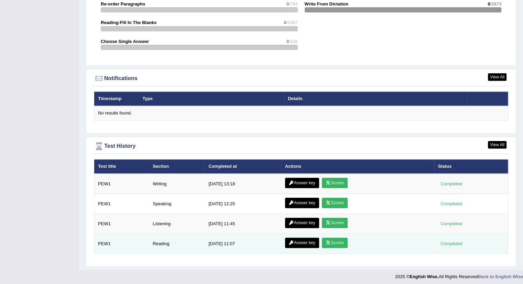
click at [333, 241] on link "Scores" at bounding box center [334, 243] width 25 height 10
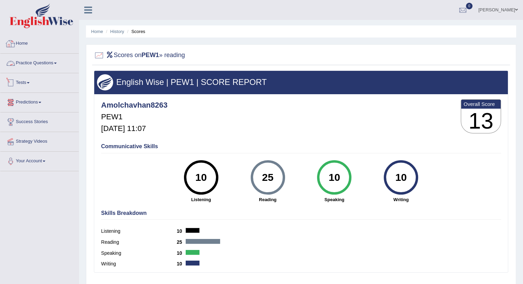
click at [19, 44] on link "Home" at bounding box center [39, 42] width 78 height 17
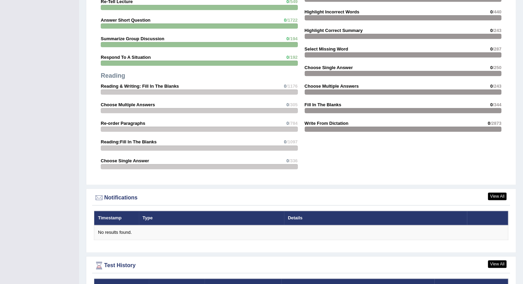
scroll to position [773, 0]
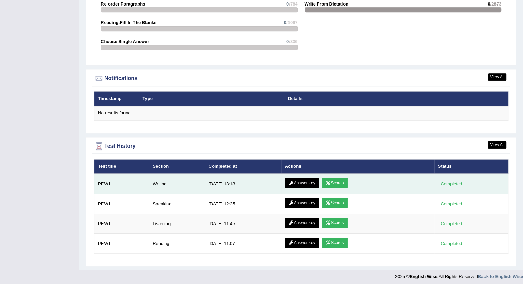
click at [332, 180] on link "Scores" at bounding box center [334, 183] width 25 height 10
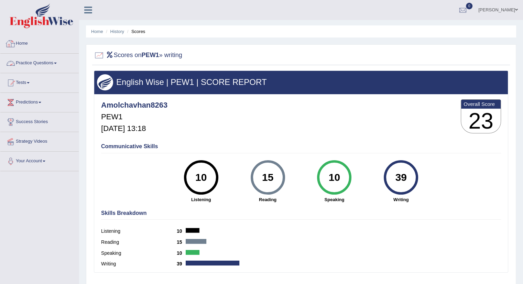
click at [14, 43] on div at bounding box center [11, 44] width 10 height 10
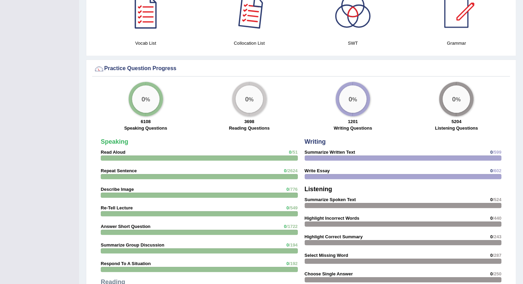
scroll to position [773, 0]
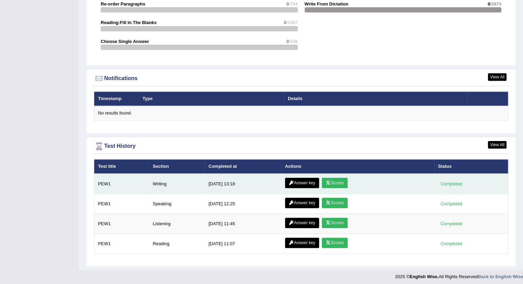
click at [297, 182] on link "Answer key" at bounding box center [302, 183] width 34 height 10
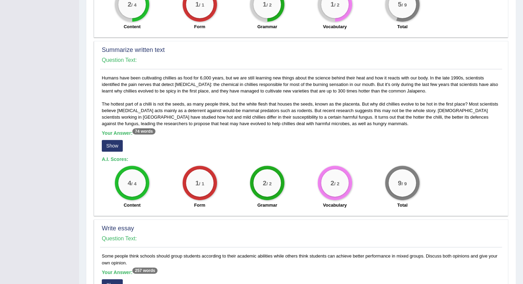
scroll to position [221, 0]
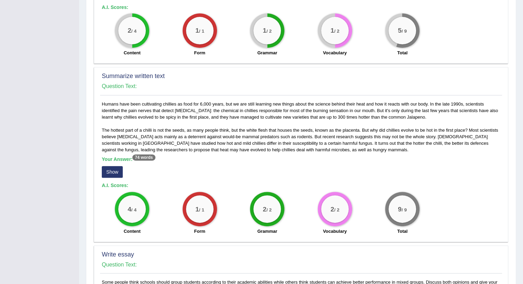
click at [113, 171] on button "Show" at bounding box center [112, 172] width 21 height 12
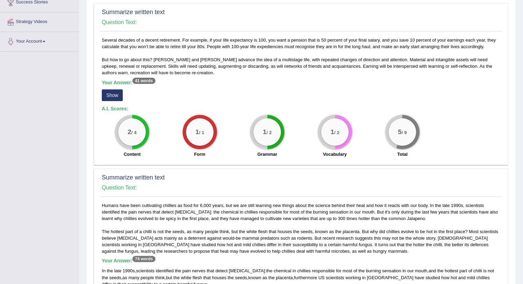
scroll to position [118, 0]
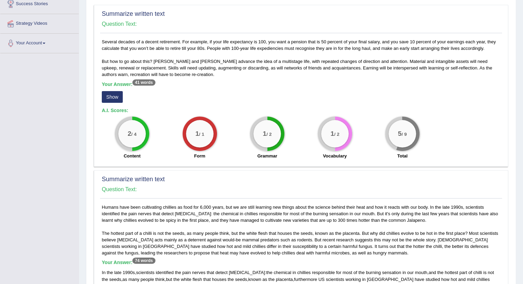
click at [114, 96] on button "Show" at bounding box center [112, 97] width 21 height 12
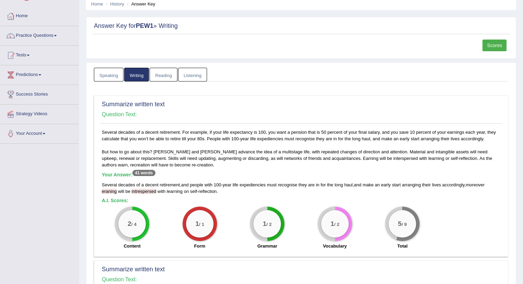
scroll to position [0, 0]
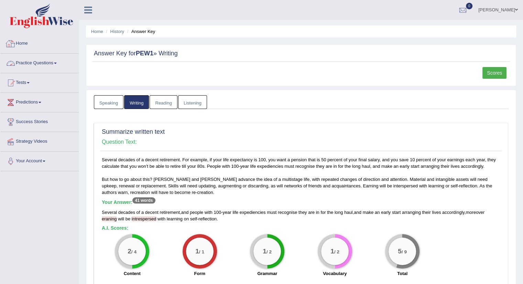
click at [22, 43] on link "Home" at bounding box center [39, 42] width 78 height 17
